Goal: Task Accomplishment & Management: Use online tool/utility

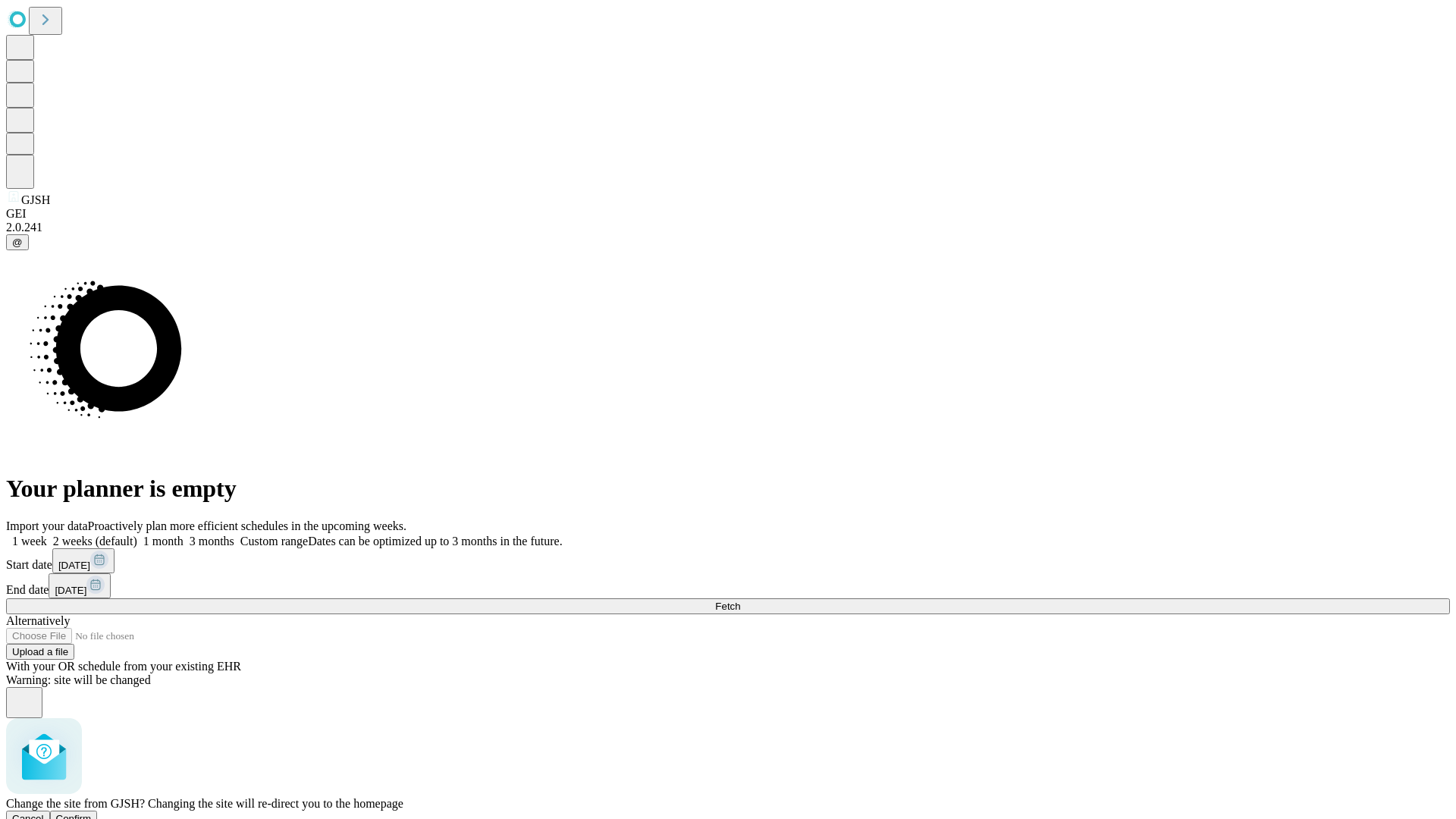
click at [92, 813] on span "Confirm" at bounding box center [73, 819] width 35 height 12
click at [137, 534] on label "2 weeks (default)" at bounding box center [92, 541] width 90 height 13
click at [740, 600] on span "Fetch" at bounding box center [727, 606] width 25 height 12
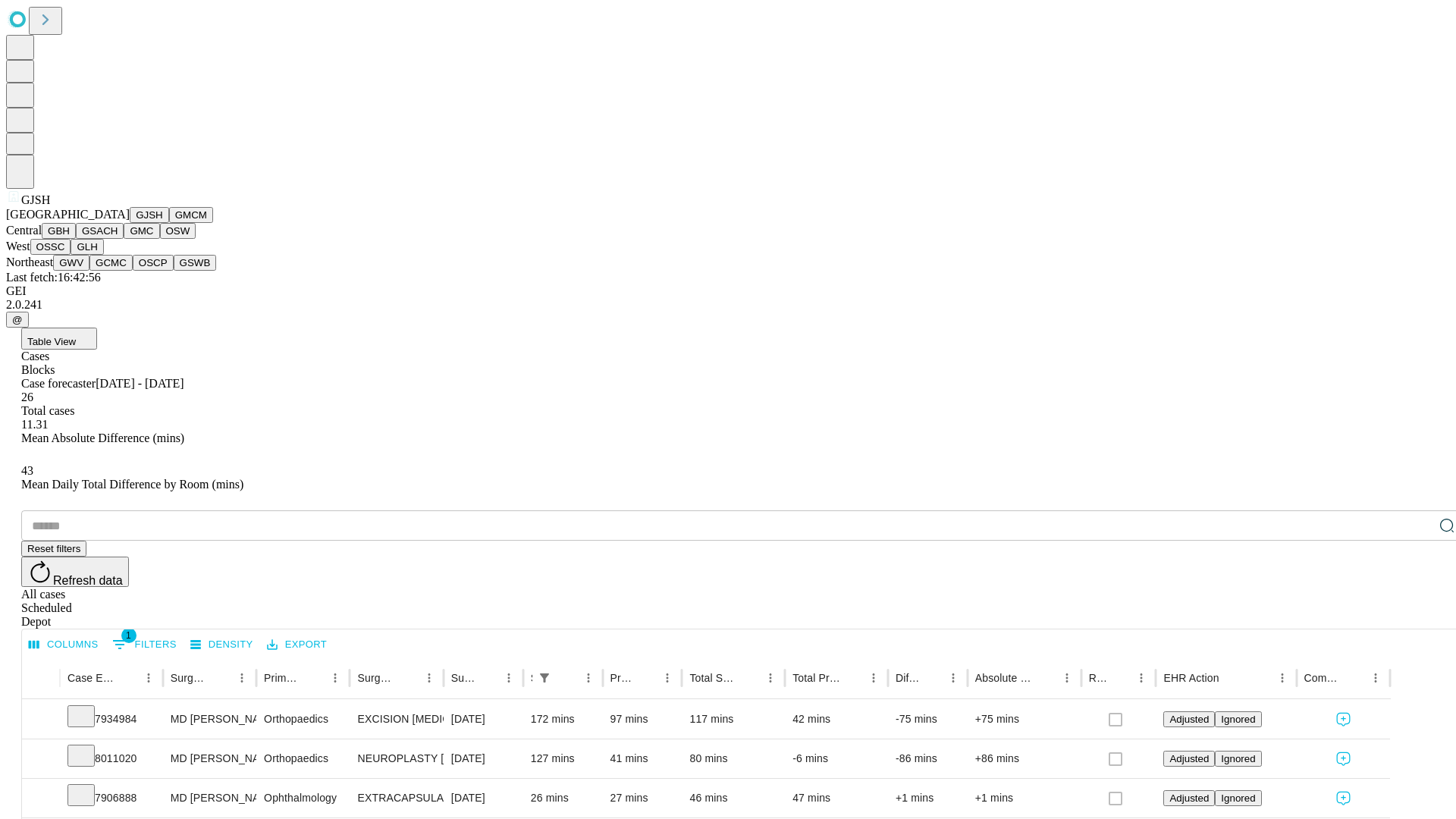
click at [169, 223] on button "GMCM" at bounding box center [190, 214] width 44 height 16
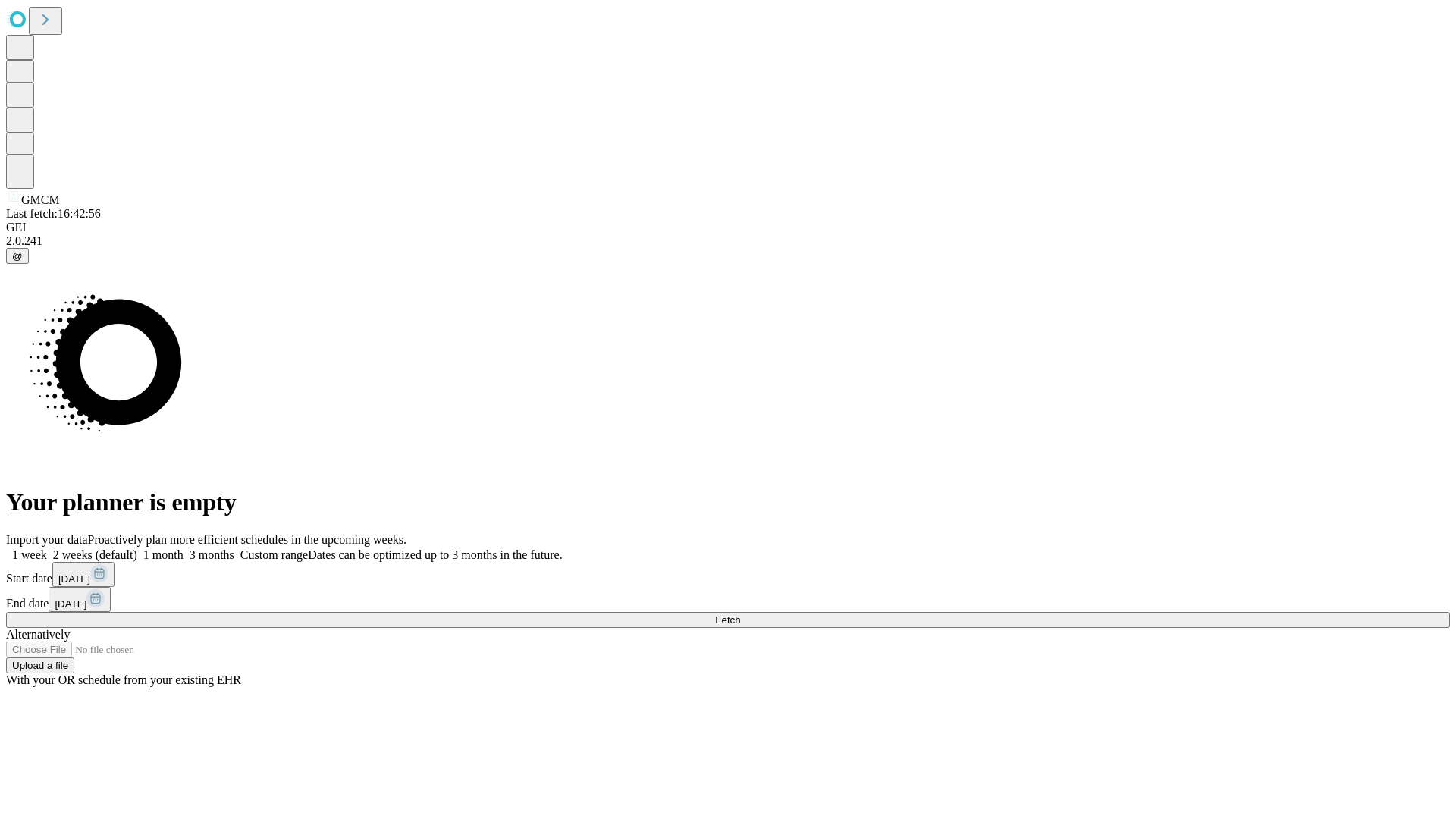
click at [137, 548] on label "2 weeks (default)" at bounding box center [92, 555] width 90 height 13
click at [740, 614] on span "Fetch" at bounding box center [727, 620] width 25 height 12
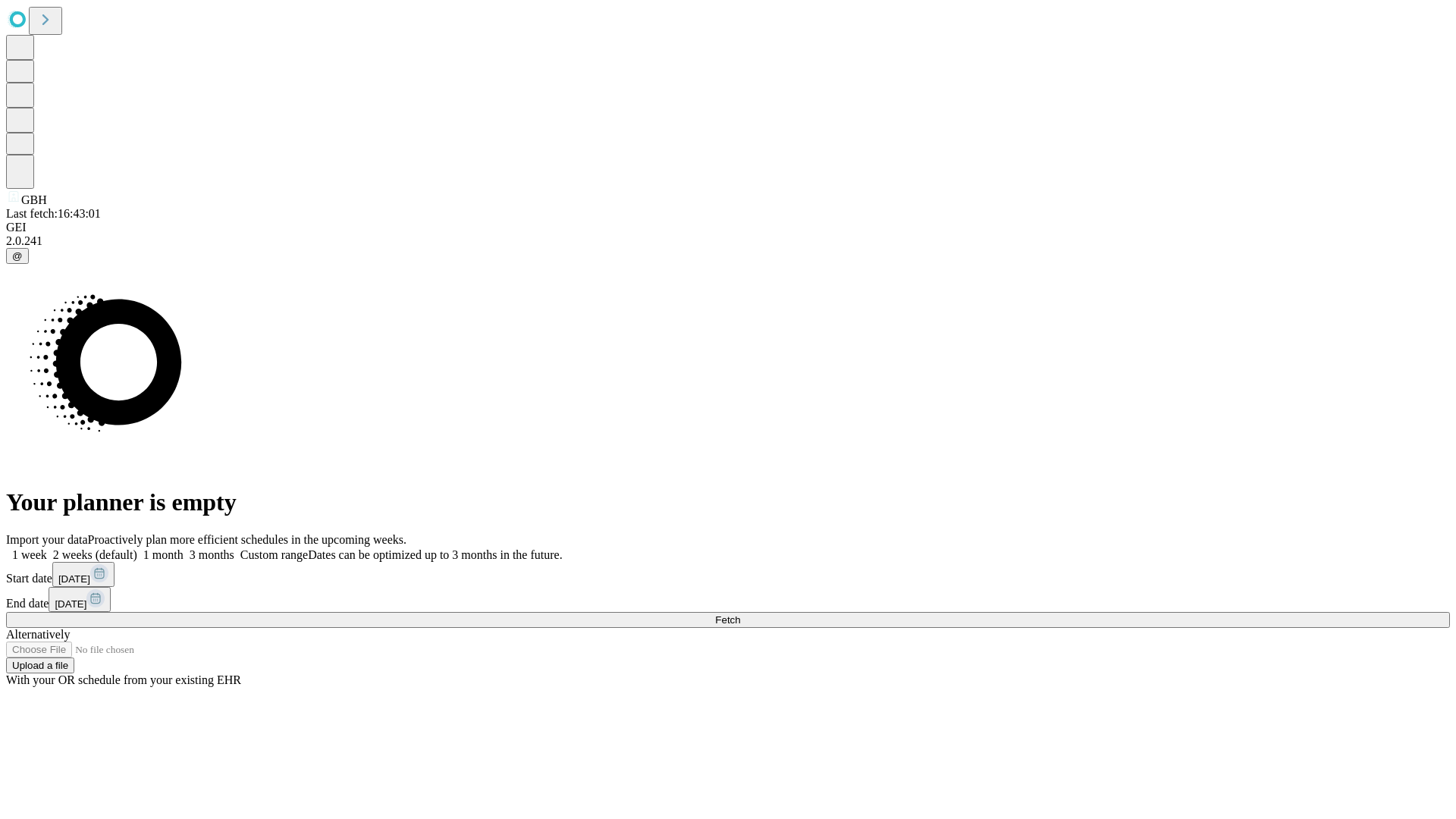
click at [137, 548] on label "2 weeks (default)" at bounding box center [92, 555] width 90 height 13
click at [740, 614] on span "Fetch" at bounding box center [727, 620] width 25 height 12
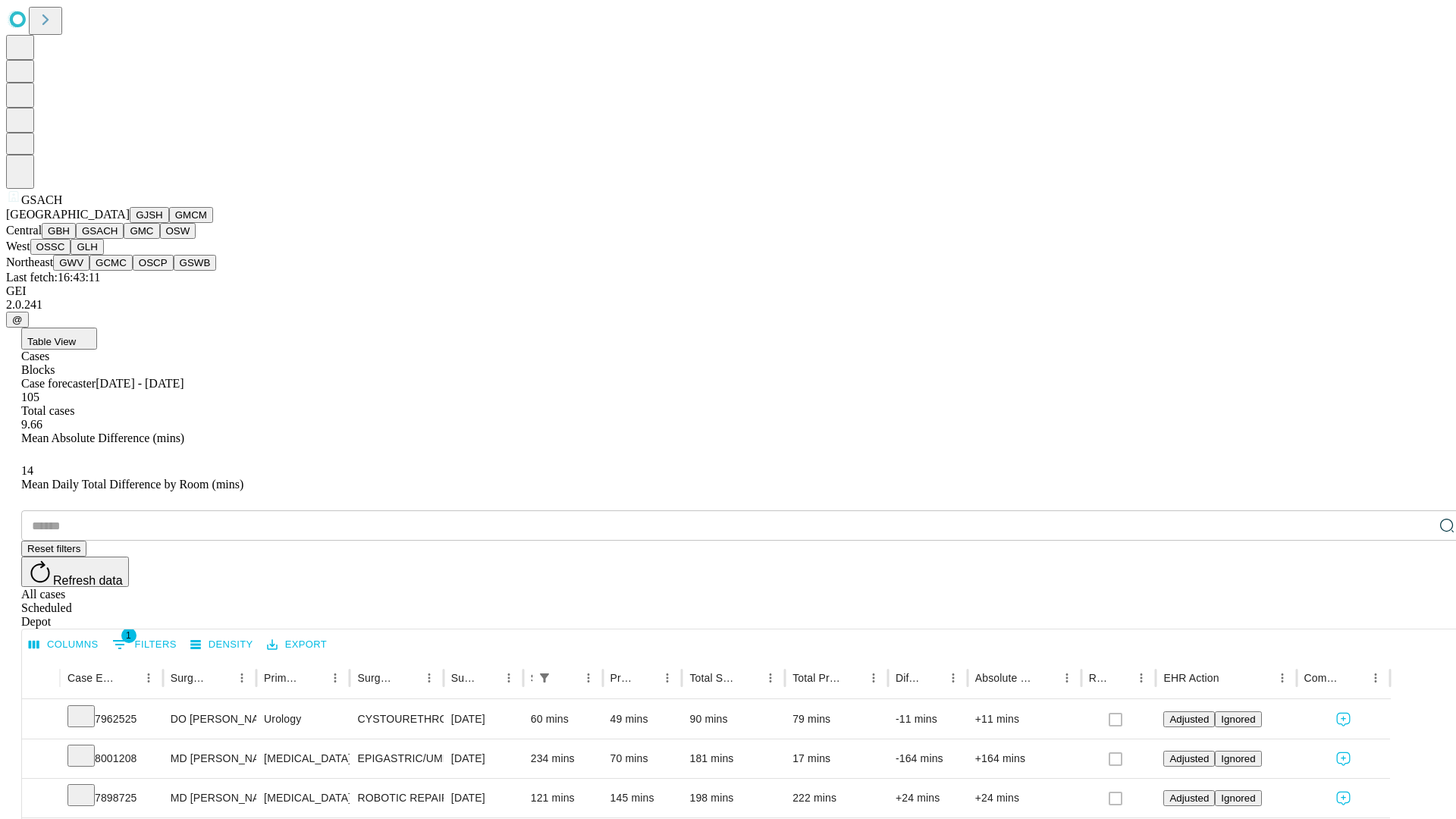
click at [124, 239] on button "GMC" at bounding box center [141, 230] width 35 height 16
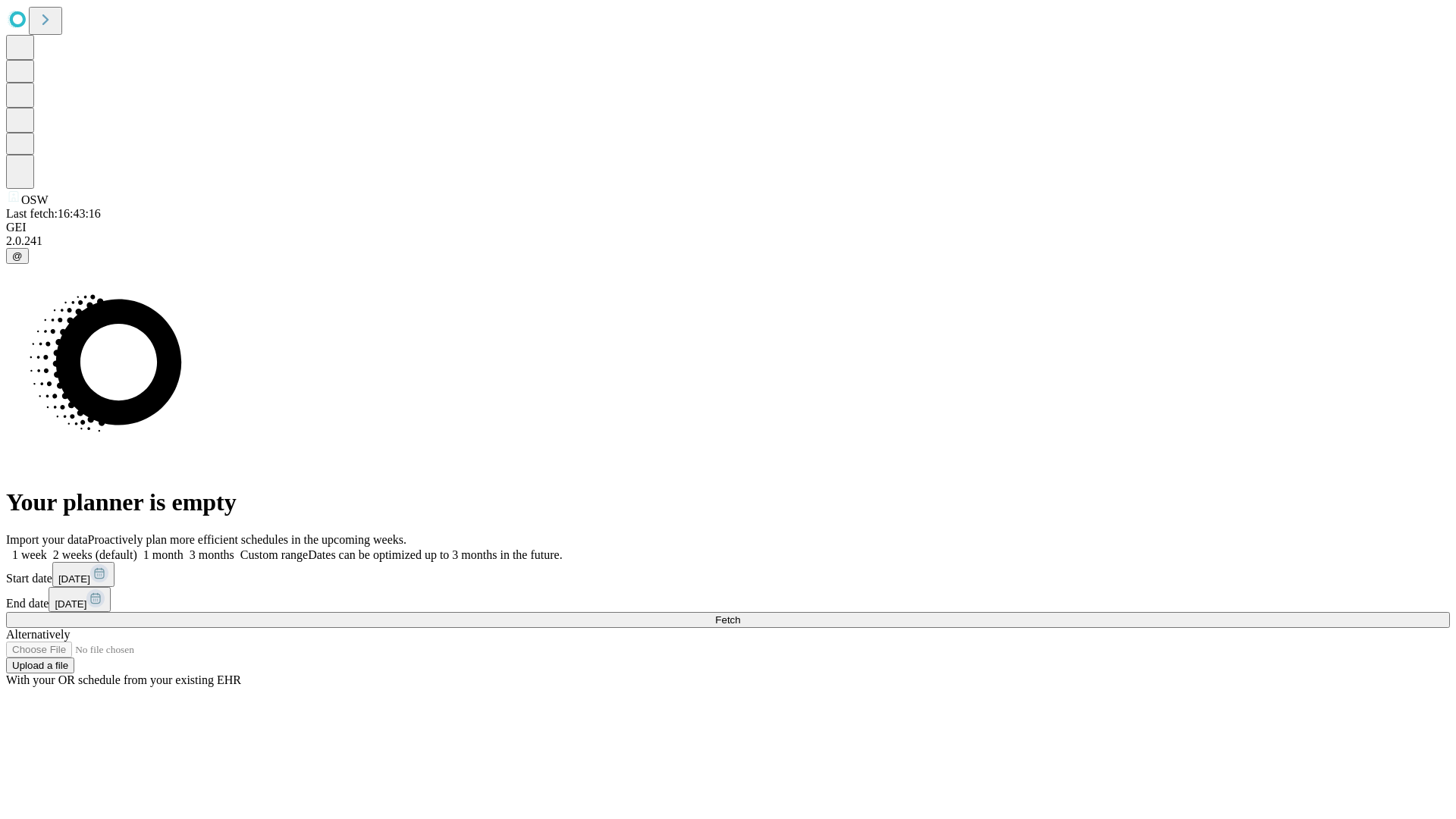
click at [740, 614] on span "Fetch" at bounding box center [727, 620] width 25 height 12
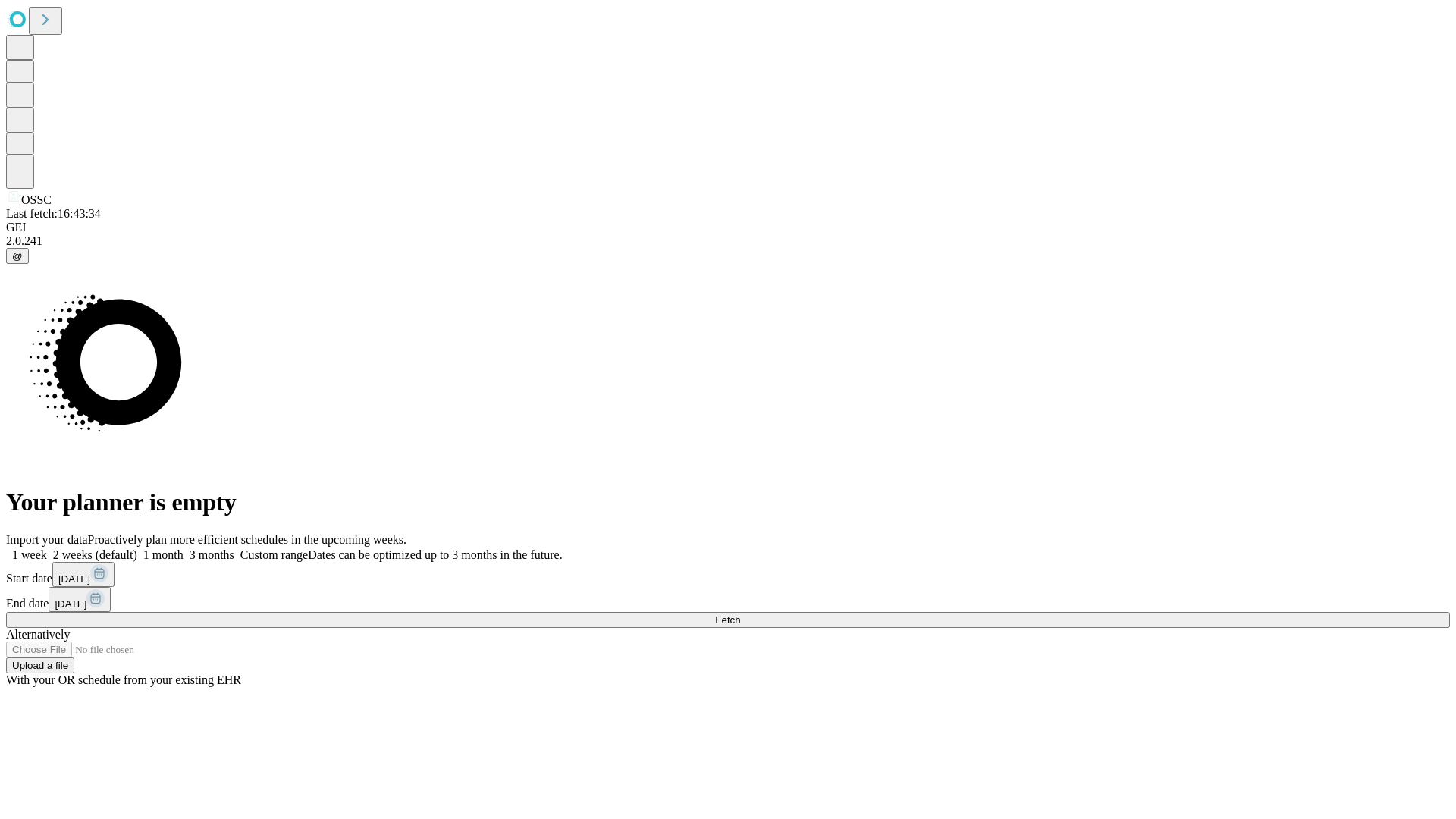
click at [740, 614] on span "Fetch" at bounding box center [727, 620] width 25 height 12
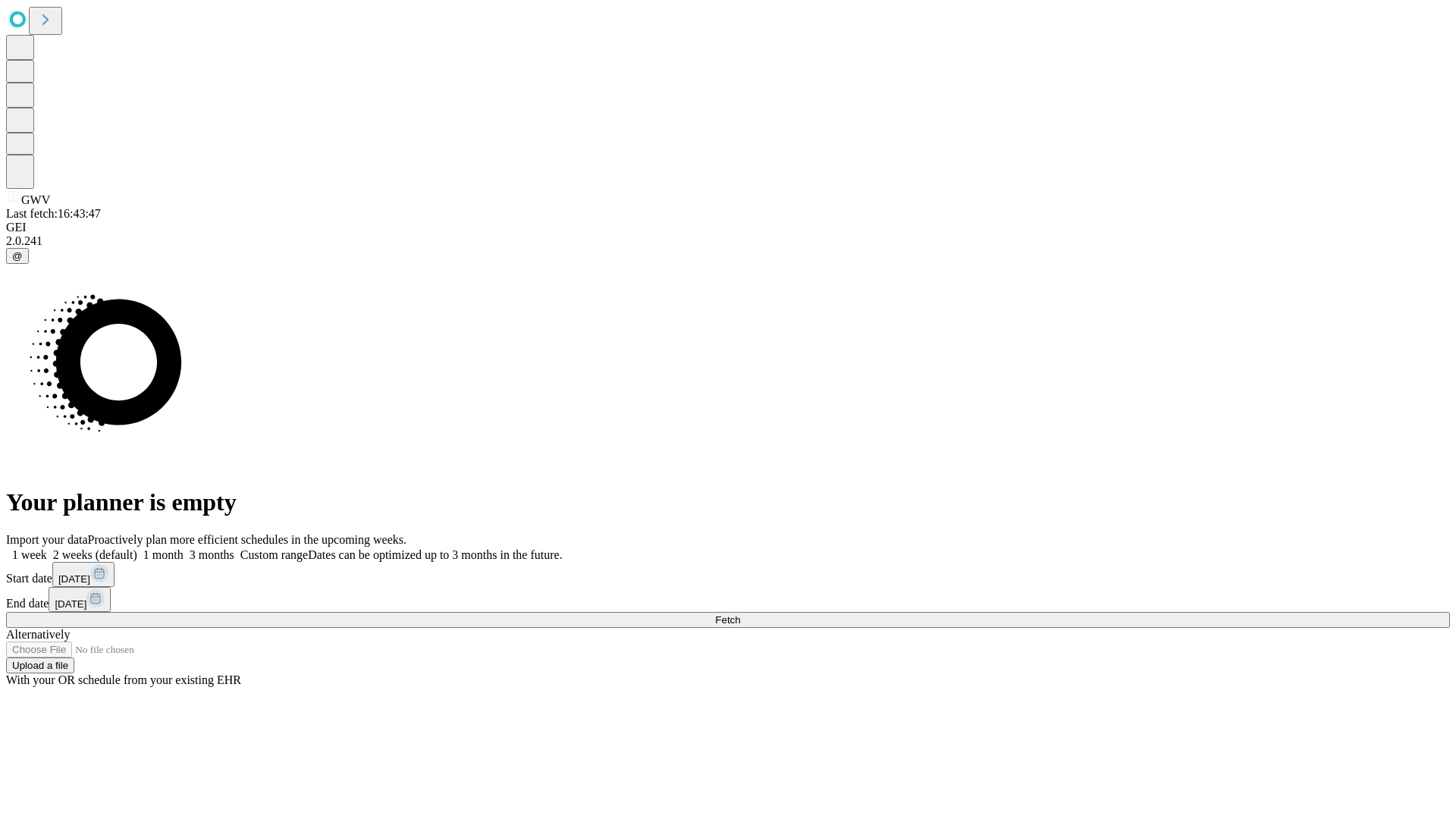
click at [137, 548] on label "2 weeks (default)" at bounding box center [92, 555] width 90 height 13
click at [740, 614] on span "Fetch" at bounding box center [727, 620] width 25 height 12
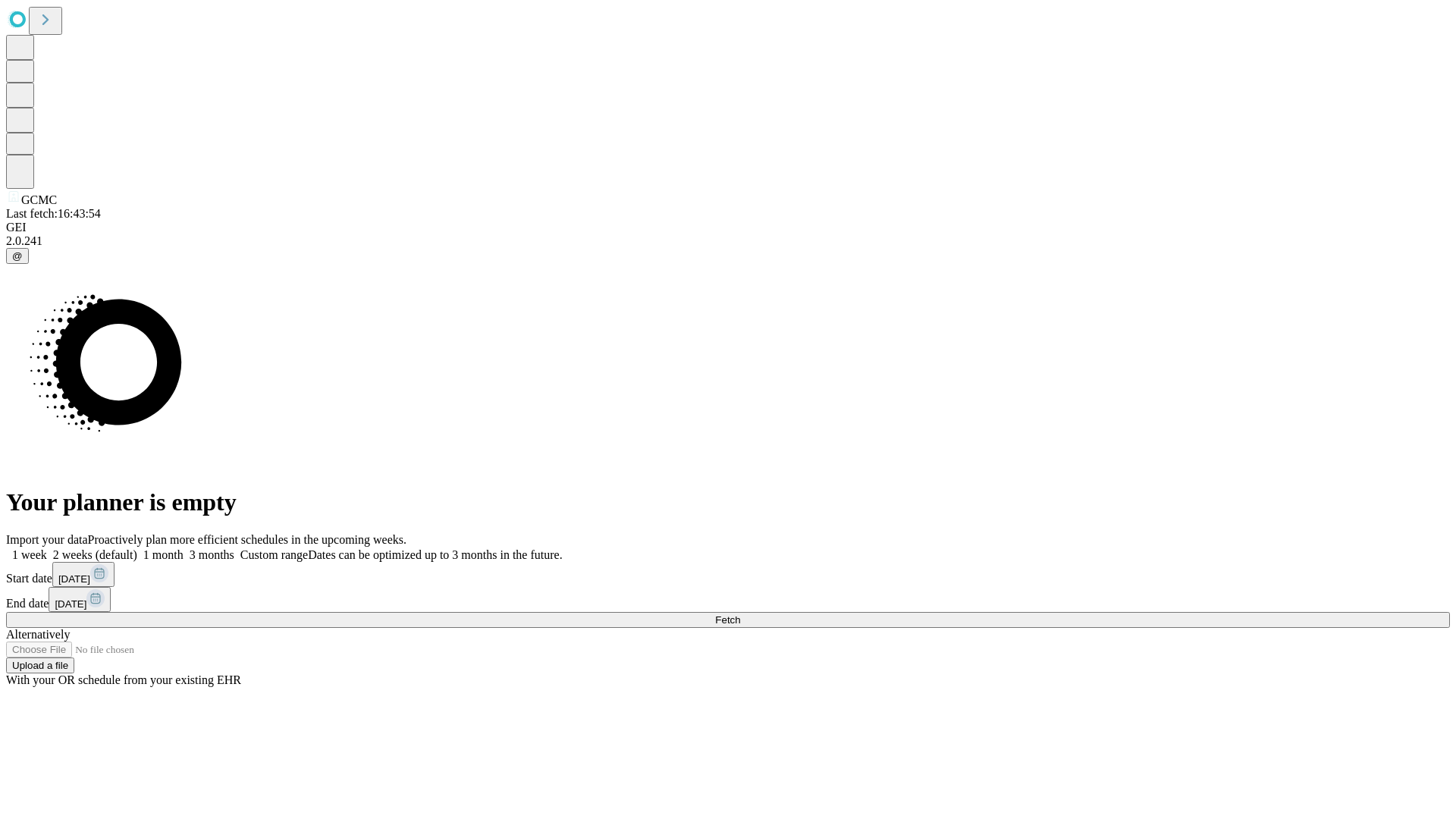
click at [137, 548] on label "2 weeks (default)" at bounding box center [92, 555] width 90 height 13
click at [740, 614] on span "Fetch" at bounding box center [727, 620] width 25 height 12
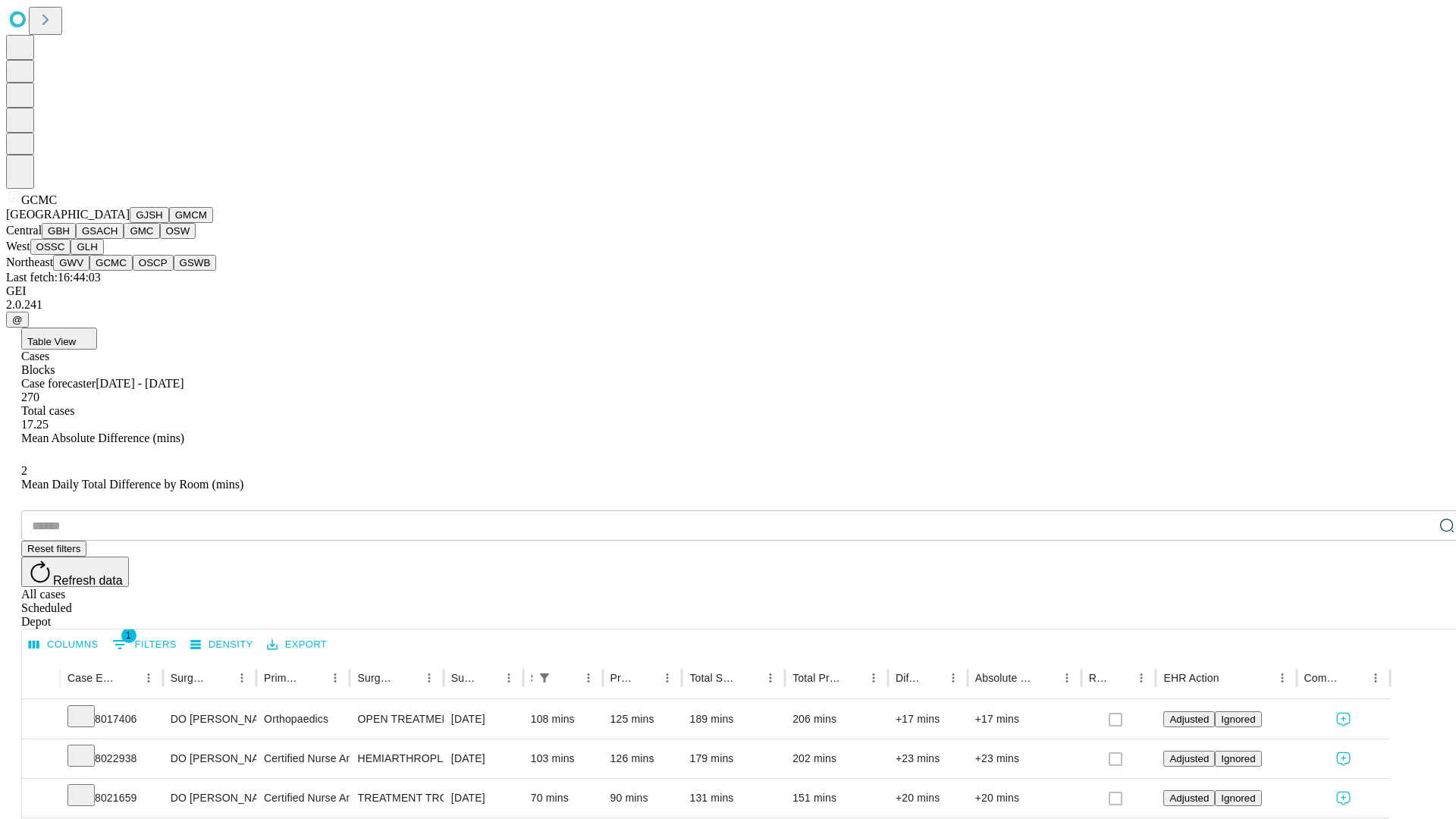
click at [133, 271] on button "OSCP" at bounding box center [153, 262] width 41 height 16
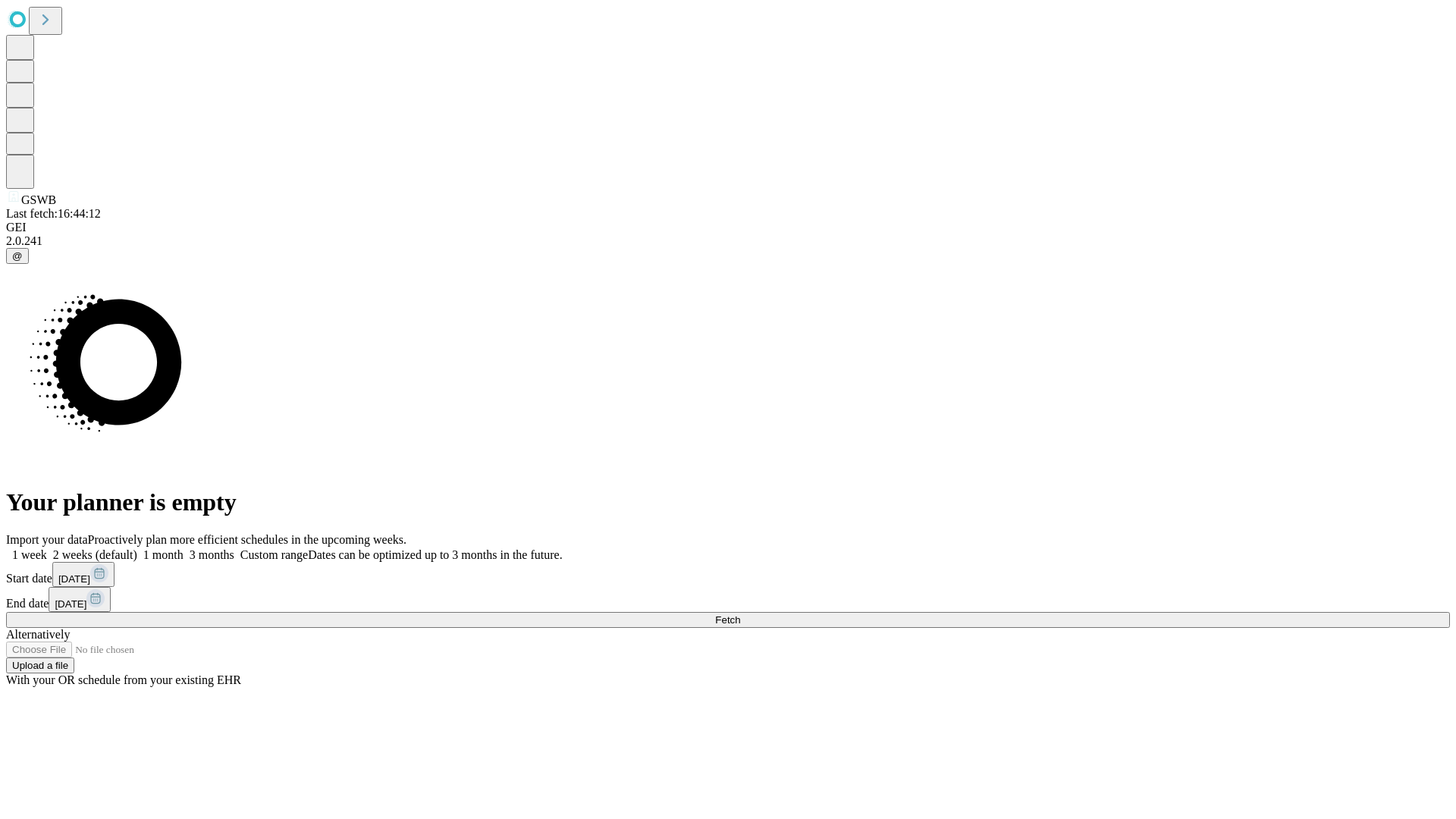
click at [137, 548] on label "2 weeks (default)" at bounding box center [92, 555] width 90 height 13
click at [740, 614] on span "Fetch" at bounding box center [727, 620] width 25 height 12
